Goal: Task Accomplishment & Management: Complete application form

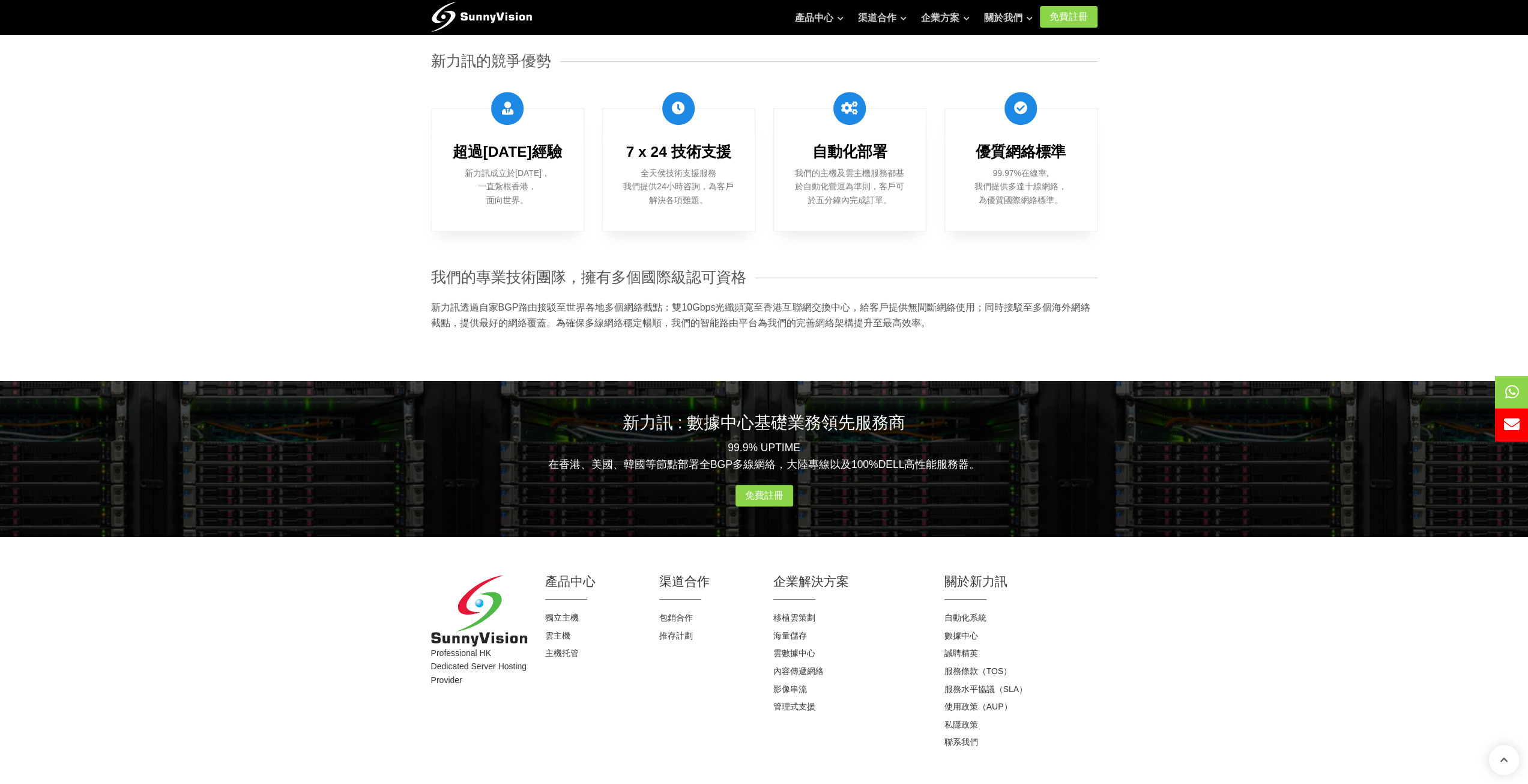
scroll to position [874, 0]
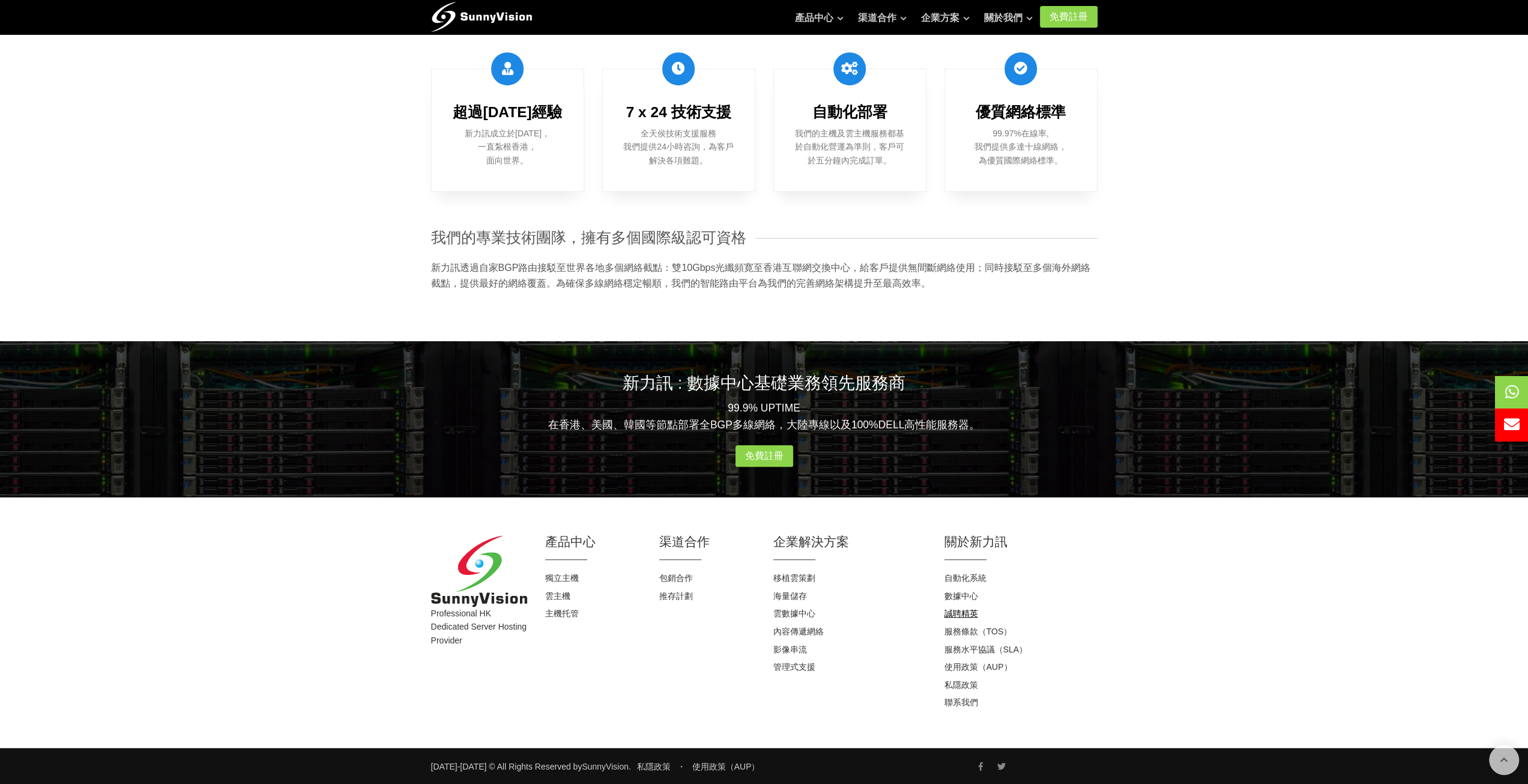
click at [960, 615] on link "誠聘精英" at bounding box center [962, 613] width 34 height 10
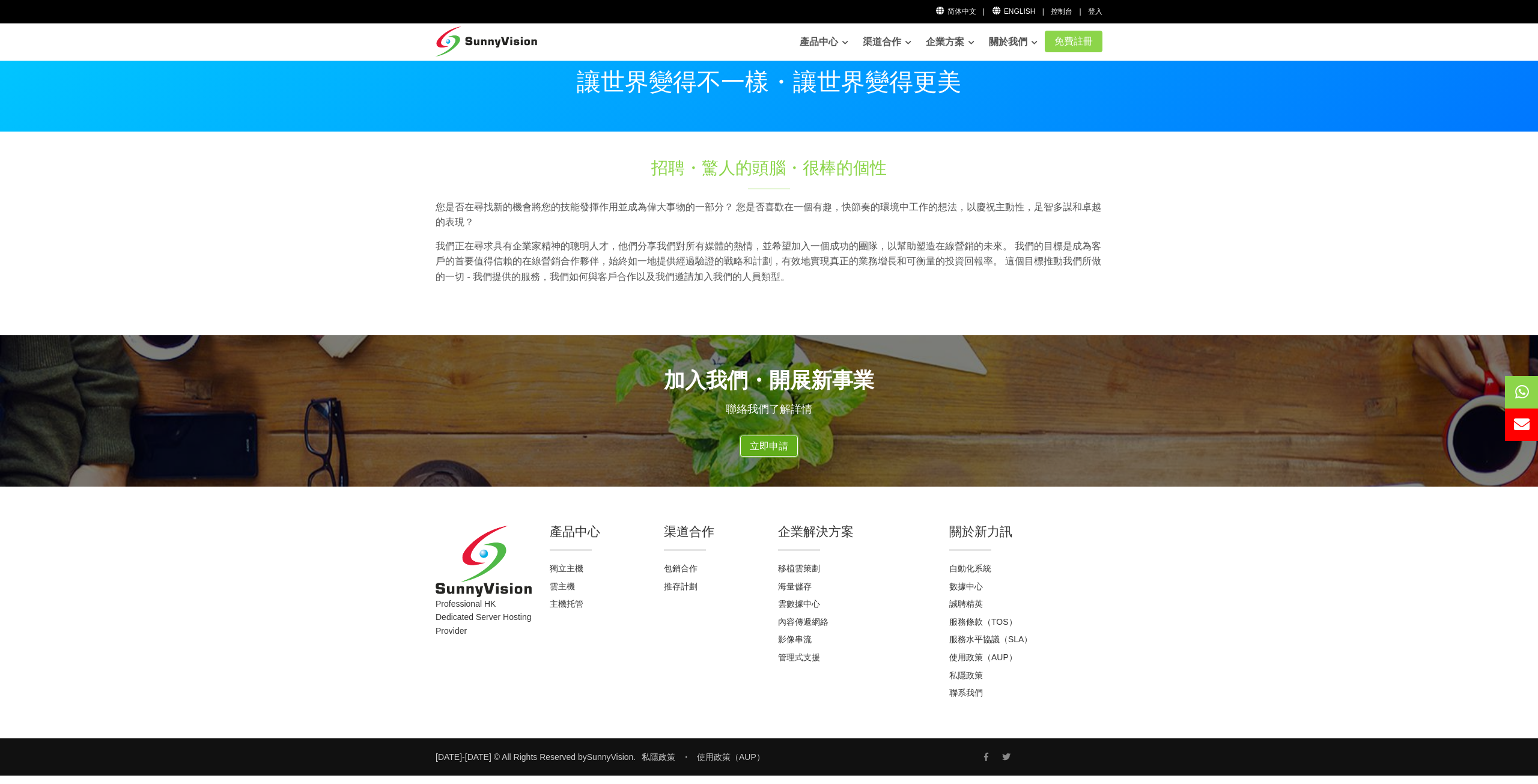
click at [778, 448] on link "立即申請" at bounding box center [768, 446] width 58 height 21
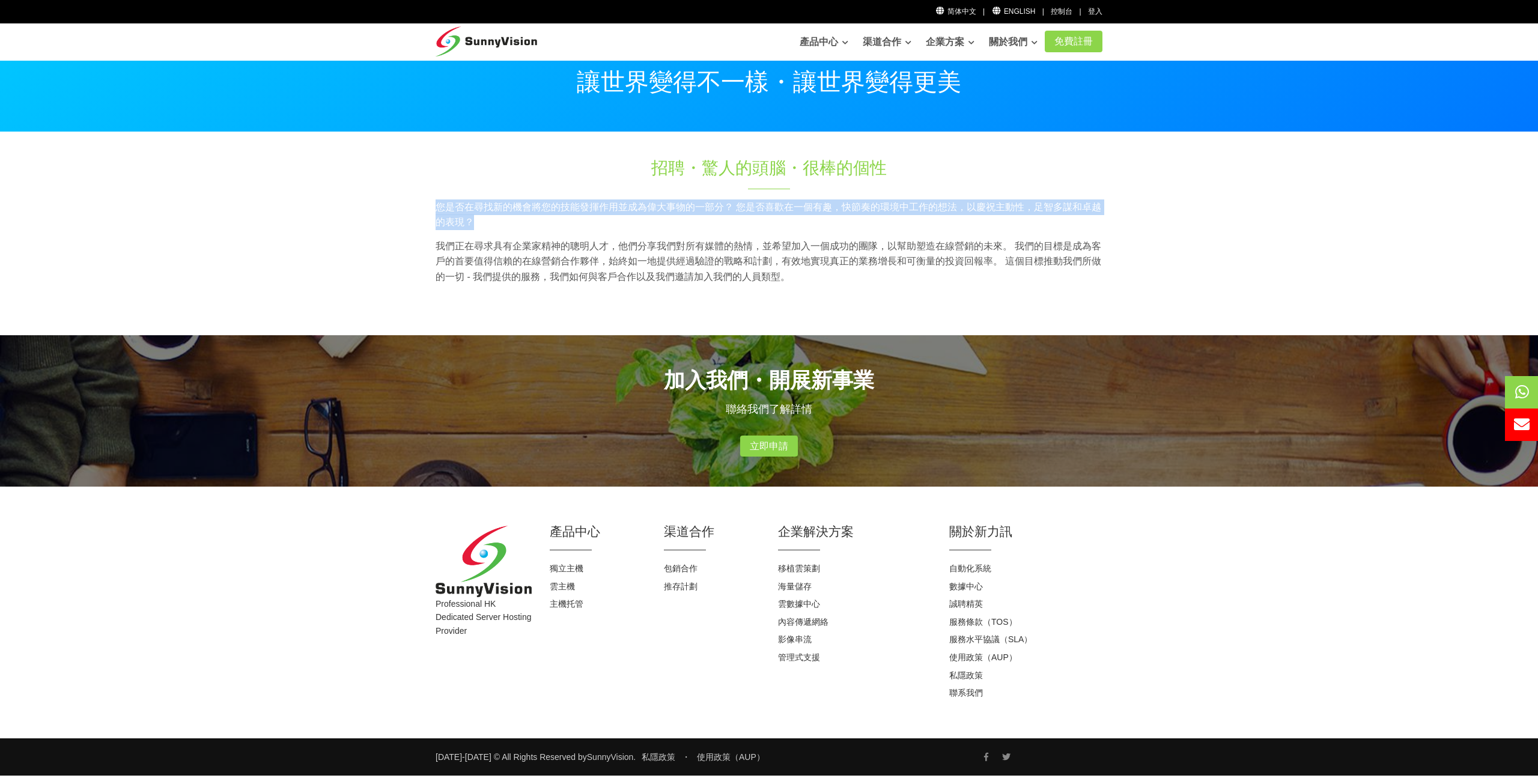
drag, startPoint x: 437, startPoint y: 204, endPoint x: 517, endPoint y: 219, distance: 81.4
click at [517, 219] on div "您是否在尋找新的機會將您的技能發揮作用並成為偉大事物的一部分？ 您是否喜歡在一個有趣，快節奏的環境中工作的想法，以慶祝主動性，足智多謀和卓越的表現？ 我們正在…" at bounding box center [769, 246] width 685 height 94
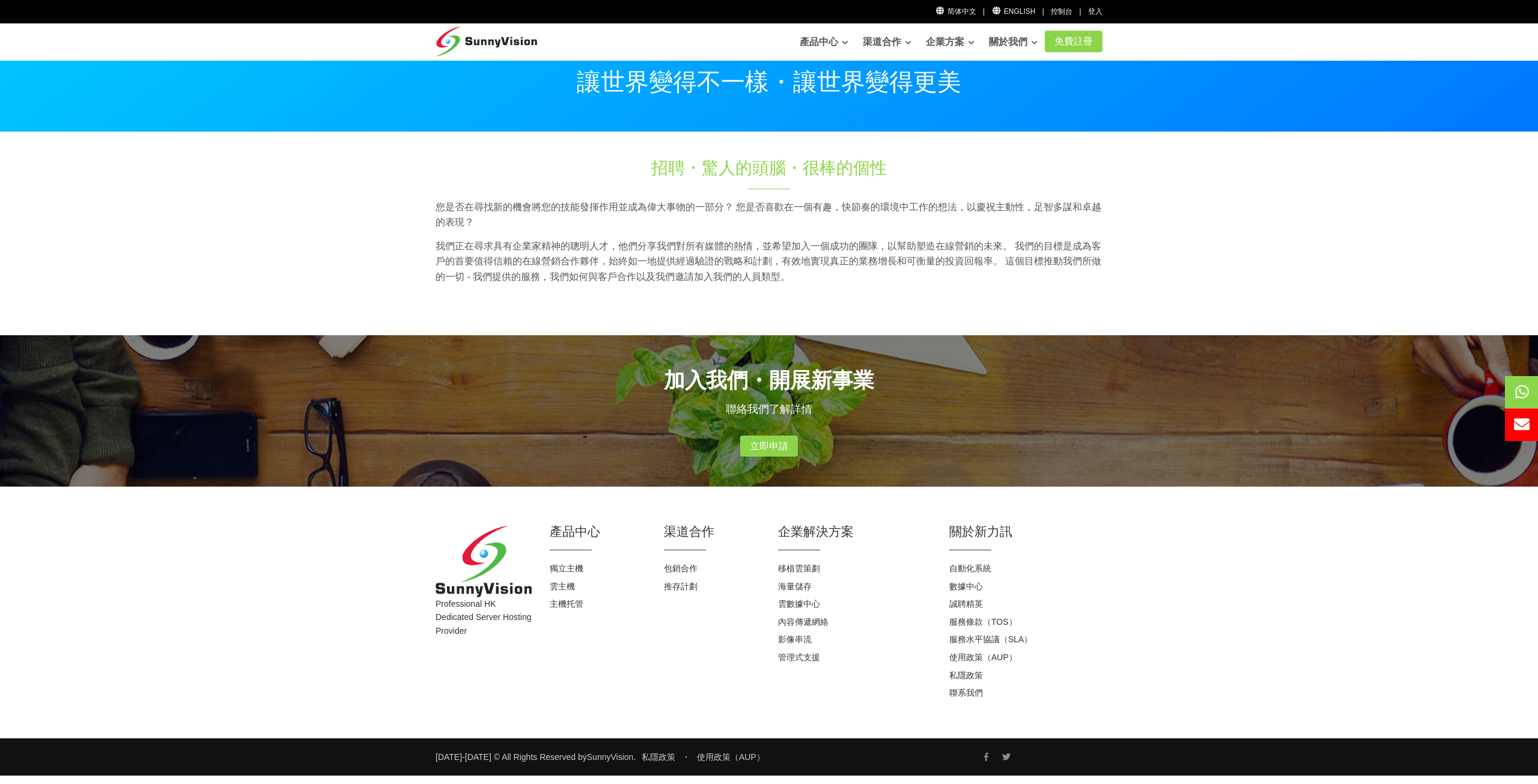
click at [623, 268] on p "我們正在尋求具有企業家精神的聰明人才，他們分享我們對所有媒體的熱情，並希望加入一個成功的團隊，以幫助塑造在線營銷的未來。 我們的目標是成為客戶的首要值得信賴的…" at bounding box center [768, 261] width 666 height 46
click at [977, 692] on link "聯系我們" at bounding box center [966, 692] width 34 height 10
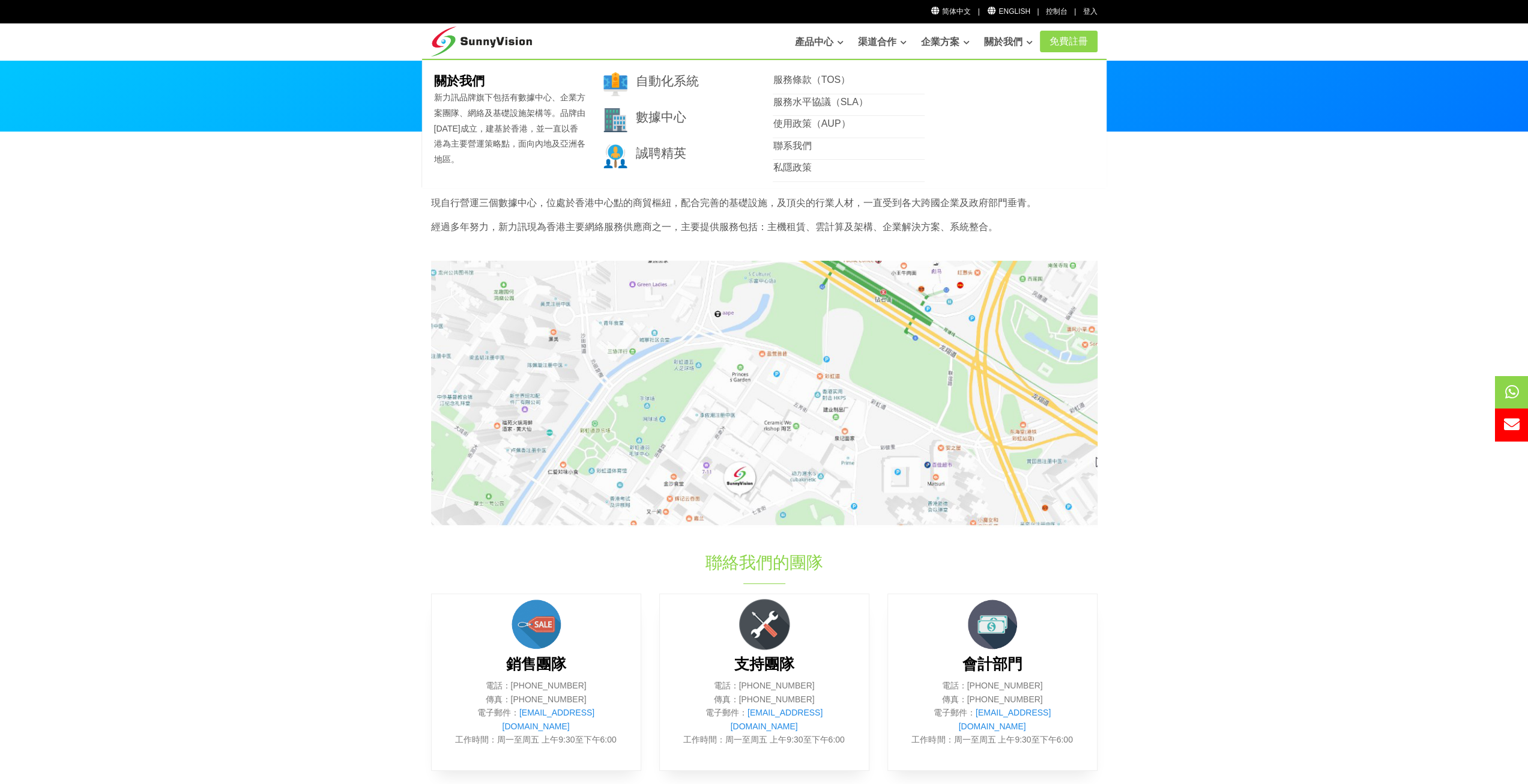
click at [509, 46] on img at bounding box center [482, 38] width 102 height 30
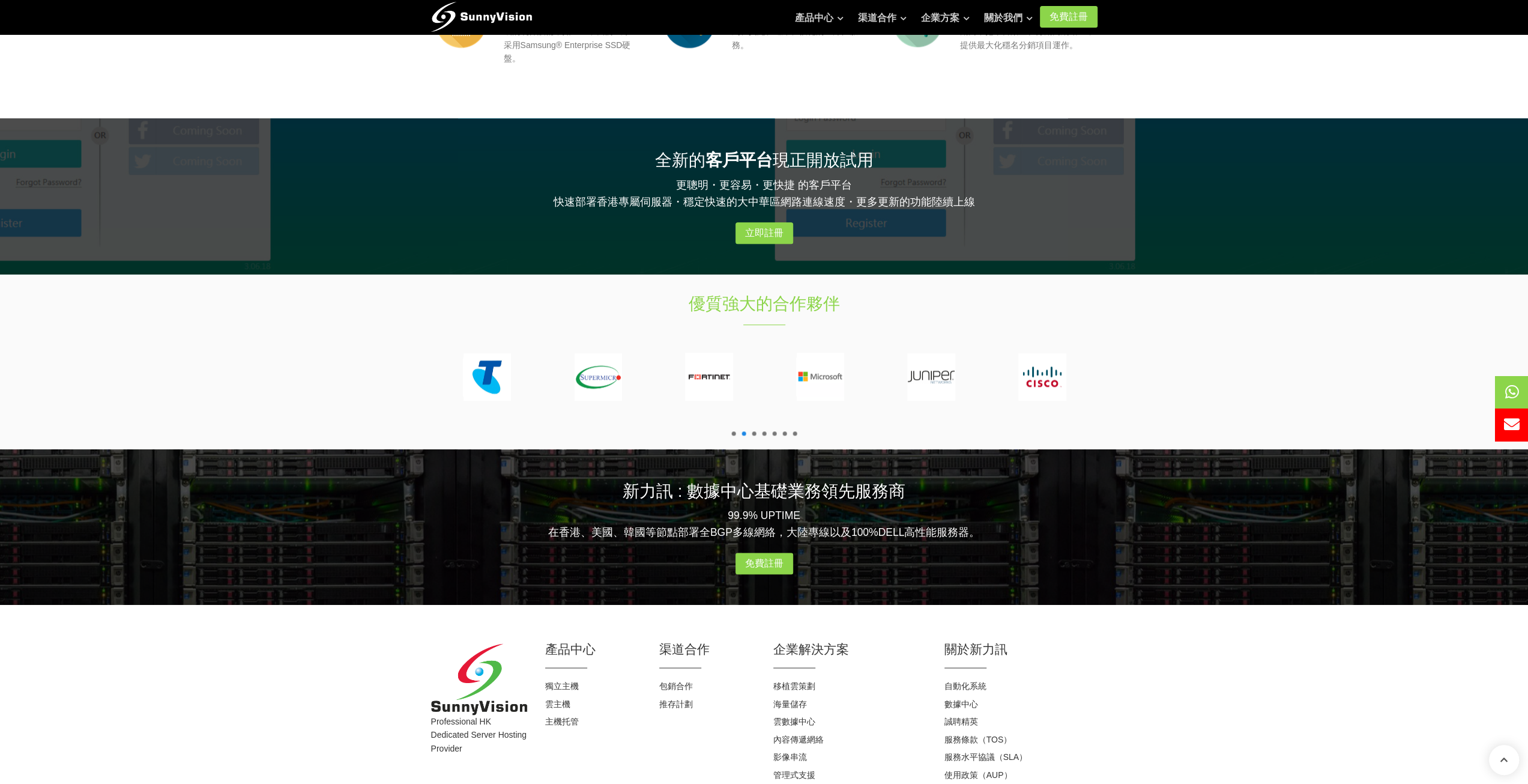
scroll to position [1213, 0]
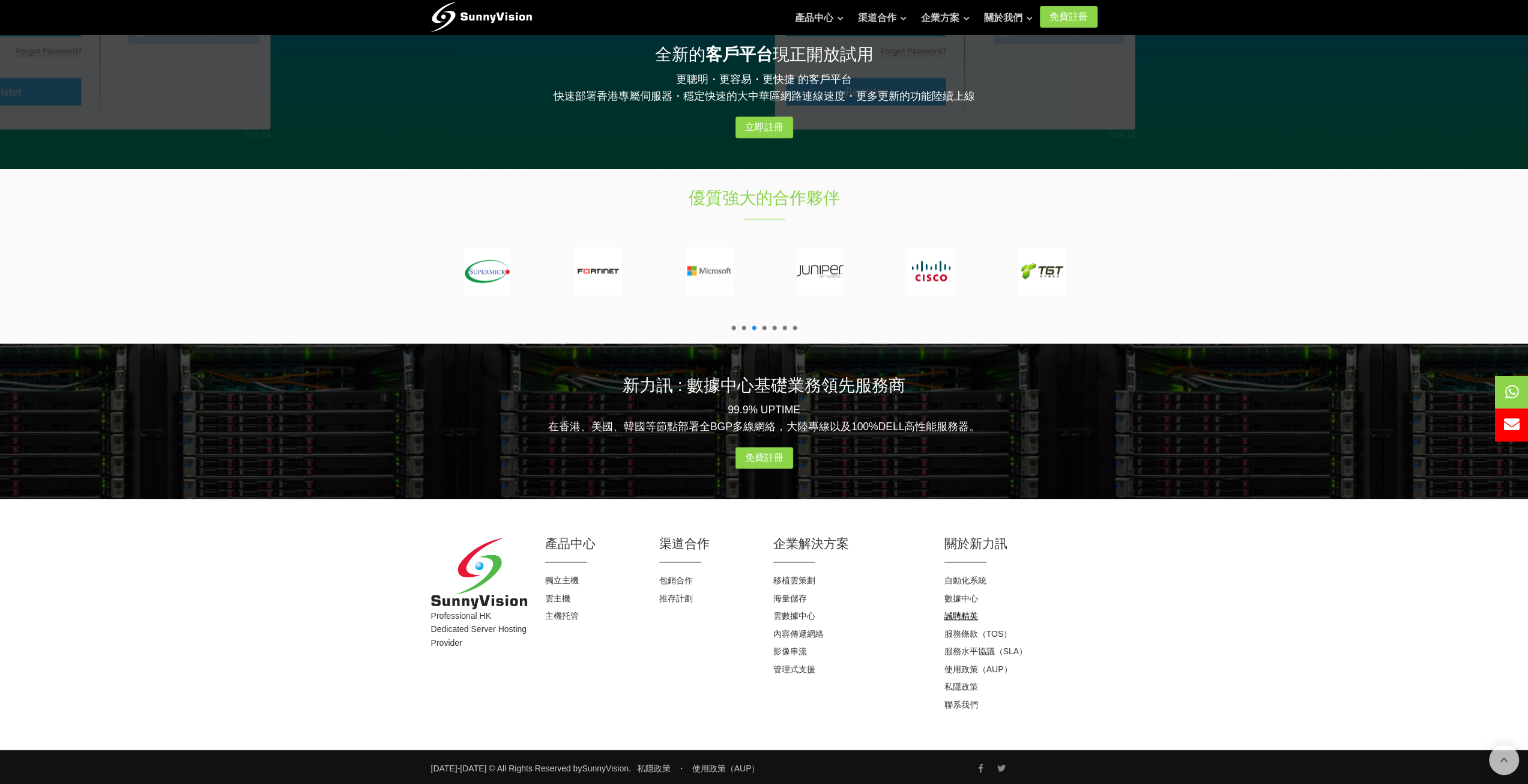
click at [966, 611] on link "誠聘精英" at bounding box center [962, 615] width 34 height 10
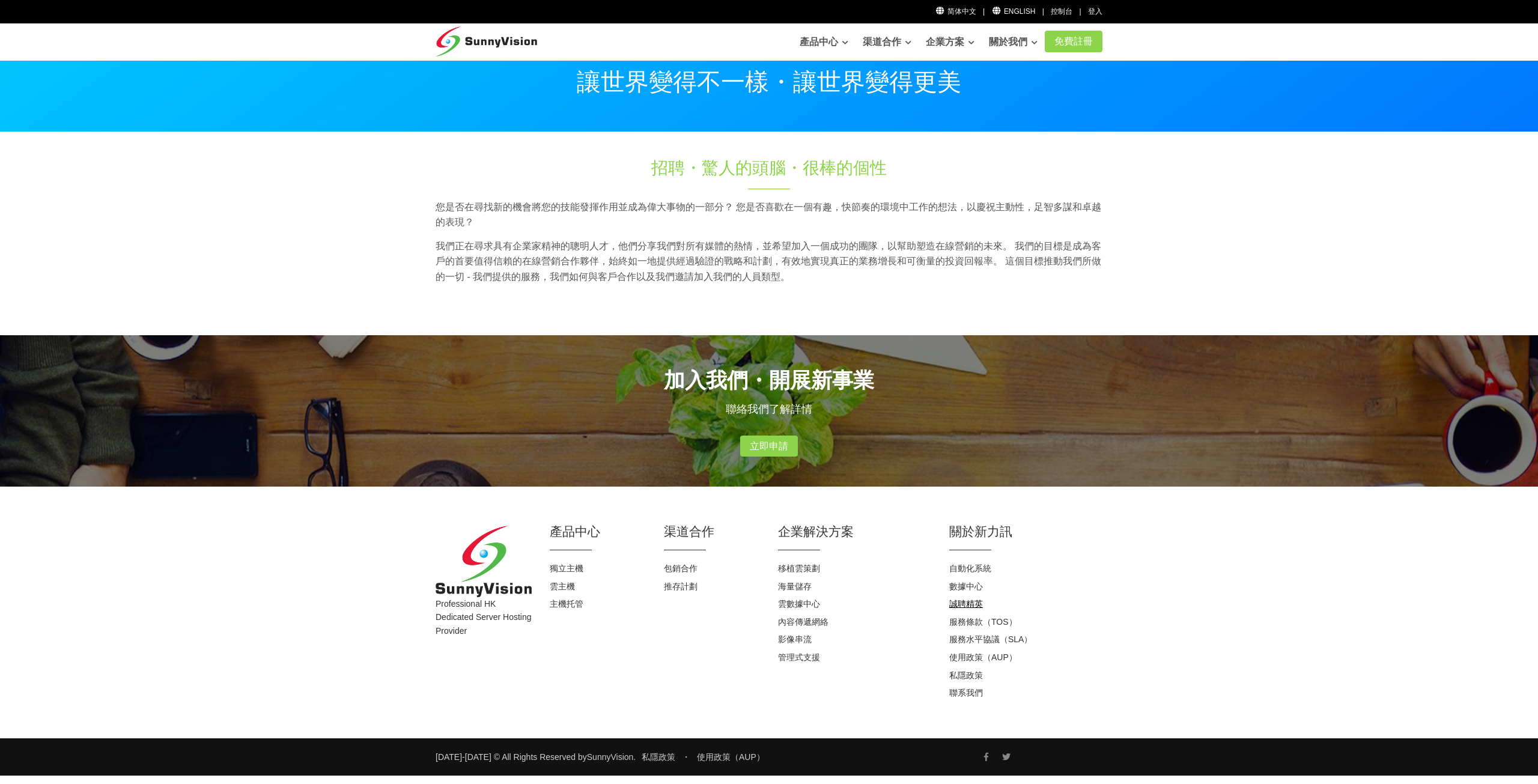
click at [968, 607] on link "誠聘精英" at bounding box center [966, 603] width 34 height 10
